Goal: Transaction & Acquisition: Purchase product/service

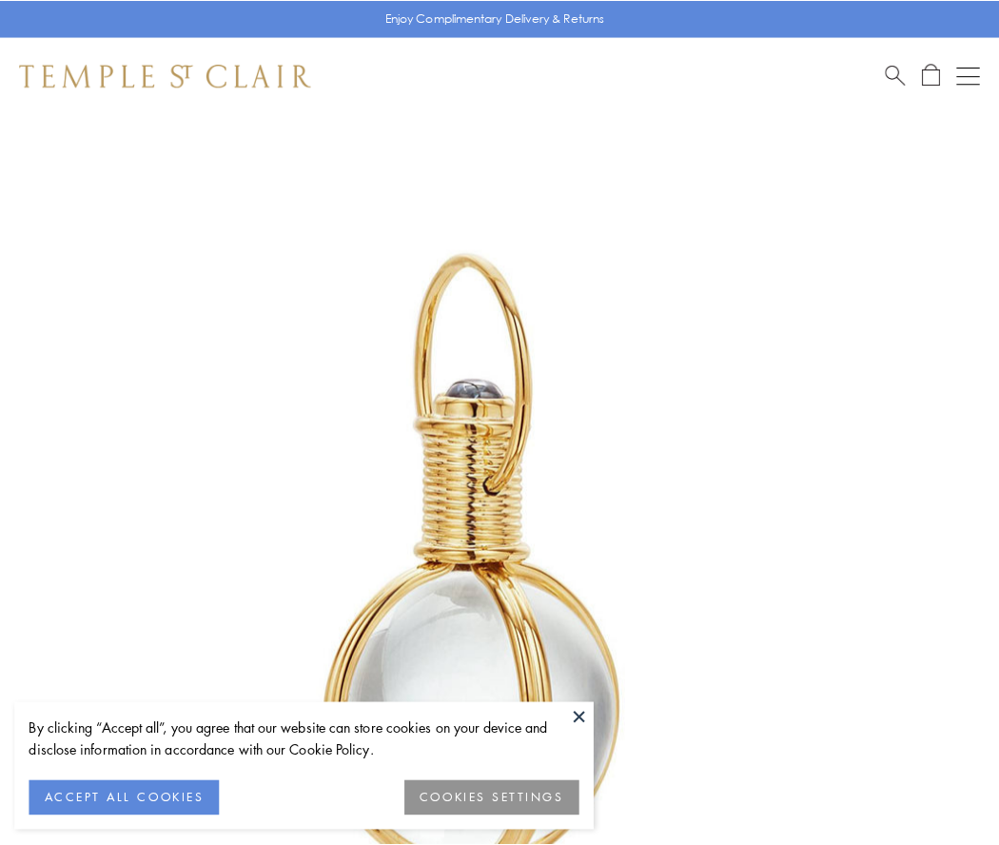
scroll to position [497, 0]
